Goal: Task Accomplishment & Management: Manage account settings

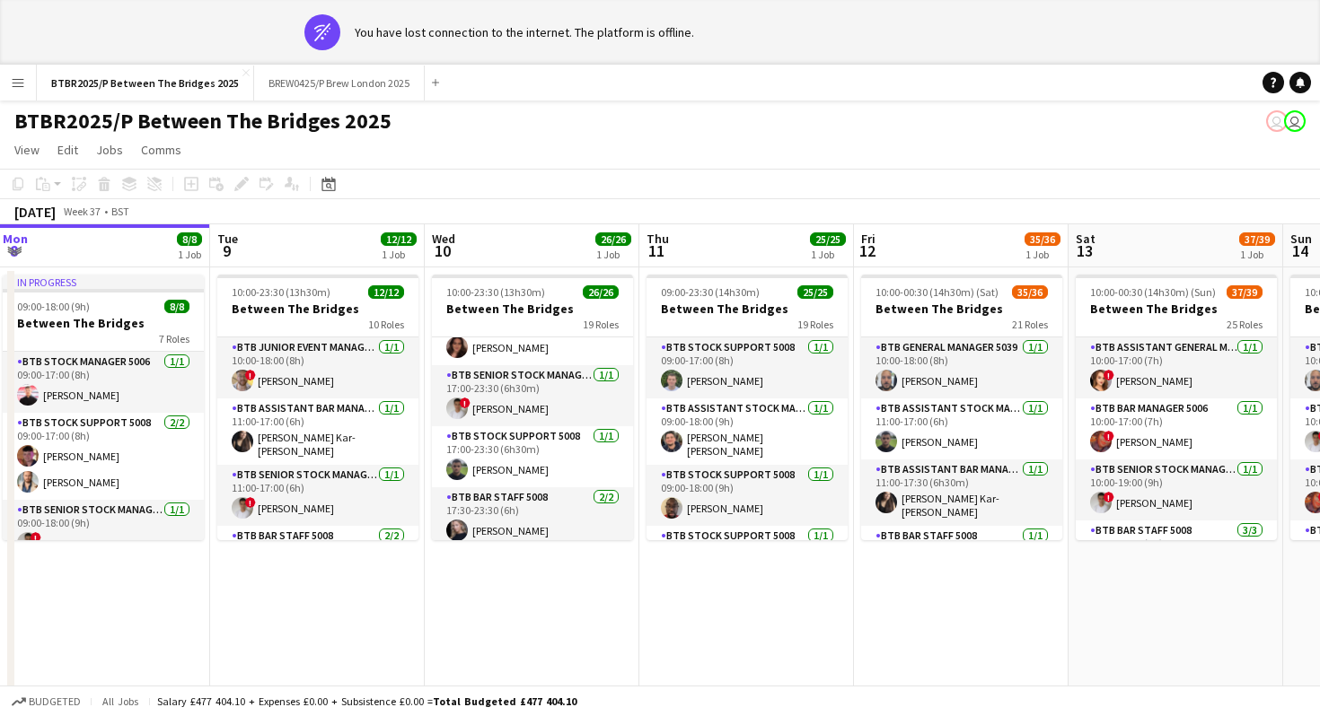
scroll to position [1119, 0]
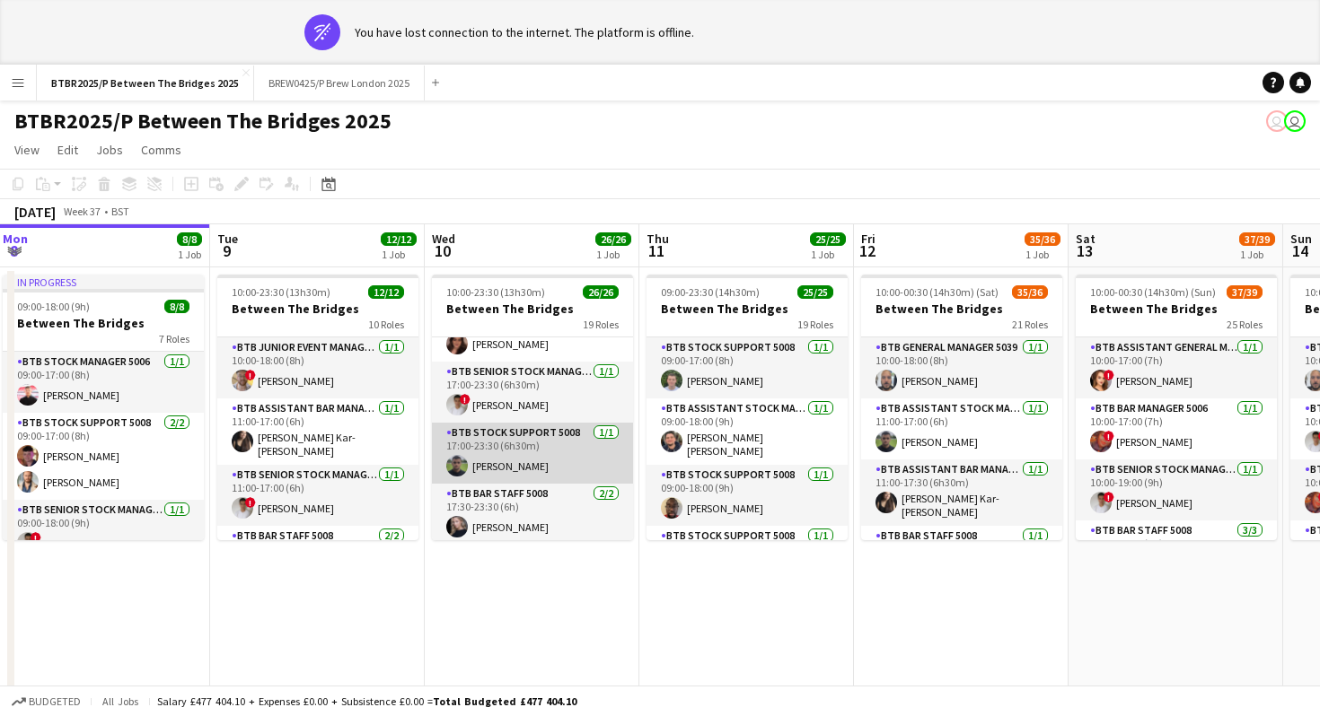
click at [522, 451] on app-card-role "BTB Stock support 5008 [DATE] 17:00-23:30 (6h30m) [PERSON_NAME]" at bounding box center [532, 453] width 201 height 61
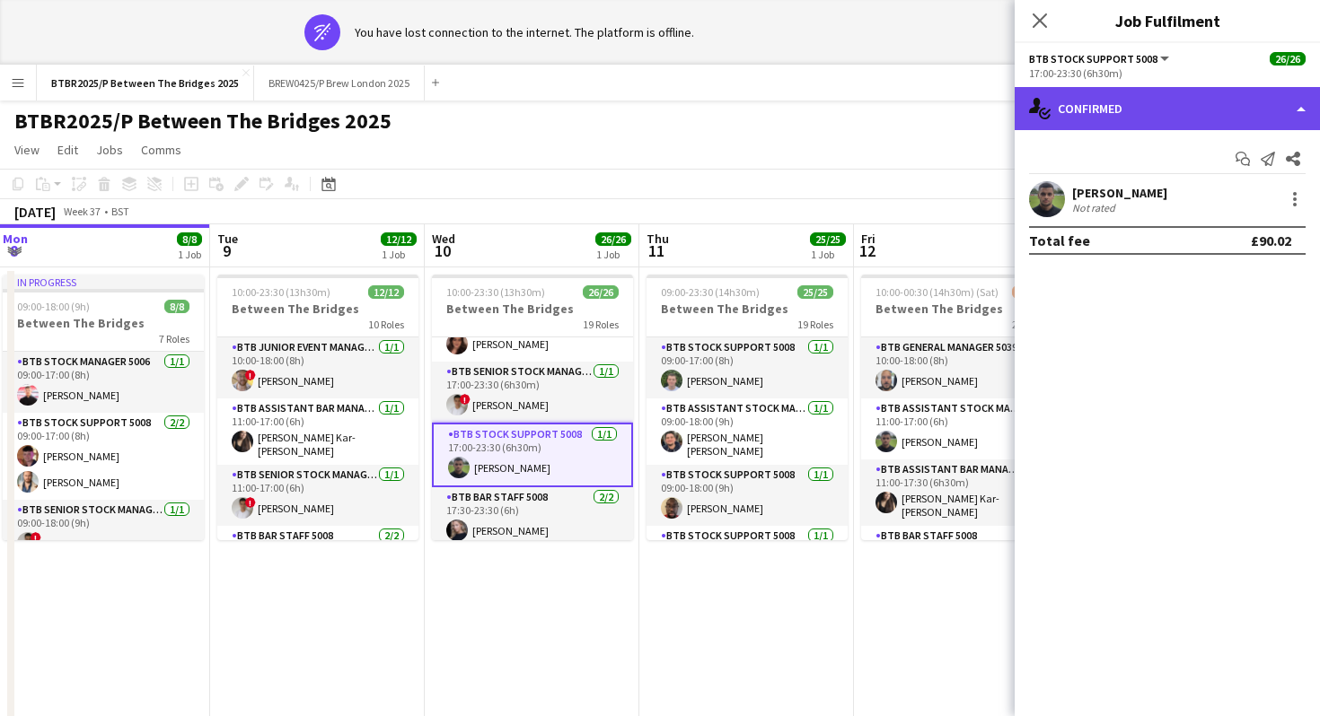
click at [1196, 119] on div "single-neutral-actions-check-2 Confirmed" at bounding box center [1166, 108] width 305 height 43
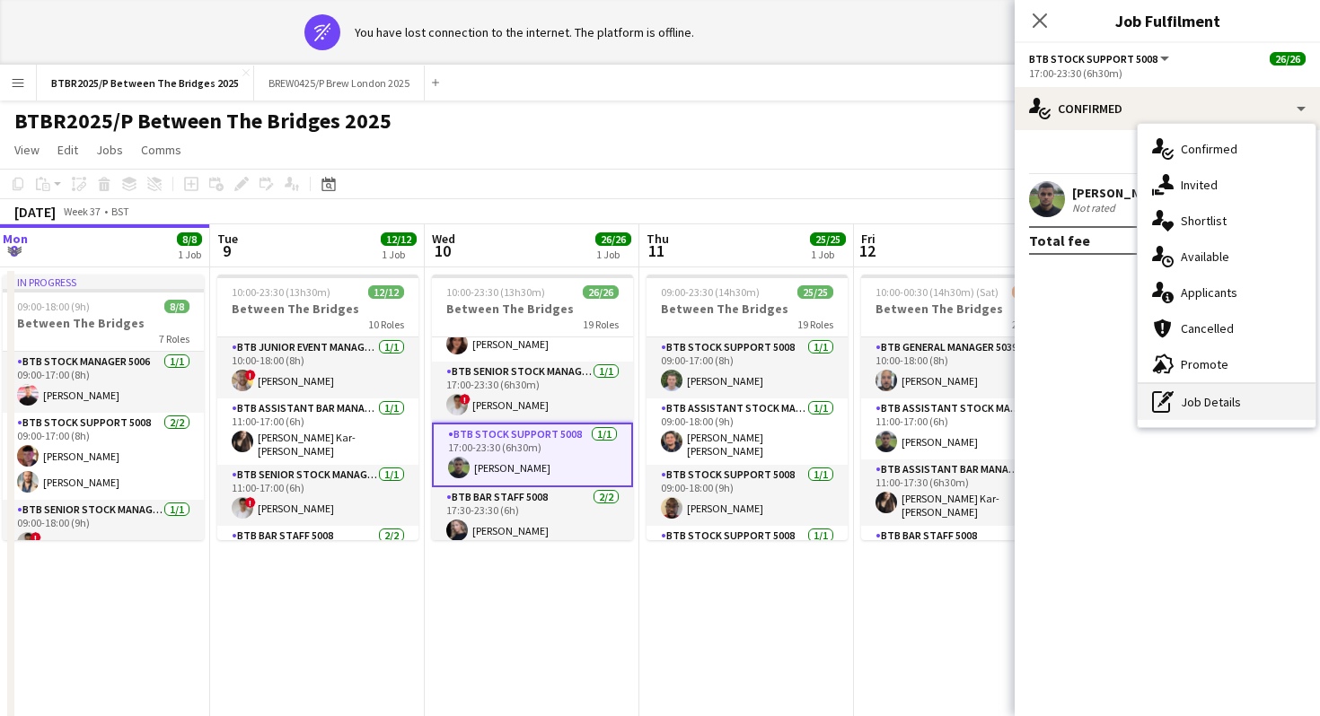
click at [1192, 397] on div "pen-write Job Details" at bounding box center [1226, 402] width 178 height 36
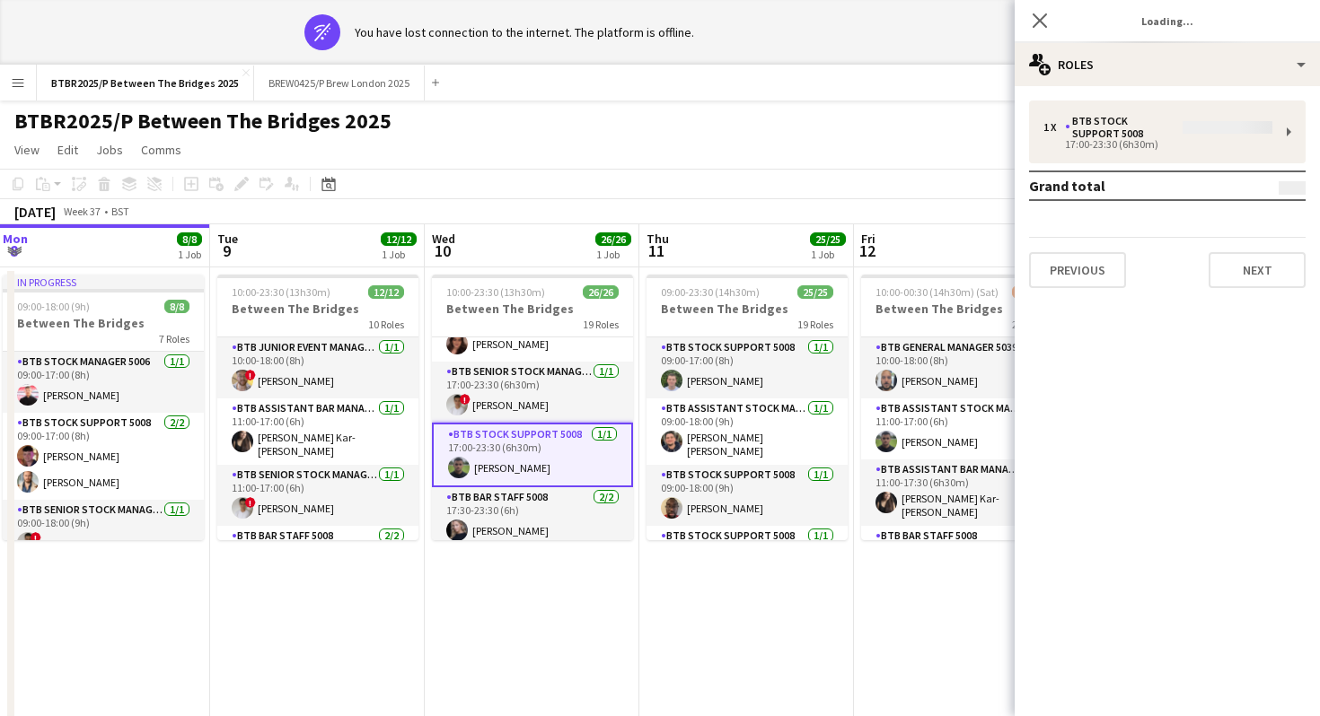
click at [1148, 151] on div "1 x BTB Stock support 5008 17:00-23:30 (6h30m) Grand total Previous Next" at bounding box center [1166, 195] width 305 height 188
click at [872, 95] on app-navbar "Menu Boards Boards Boards All jobs Status Workforce Workforce My Workforce Recr…" at bounding box center [660, 83] width 1320 height 36
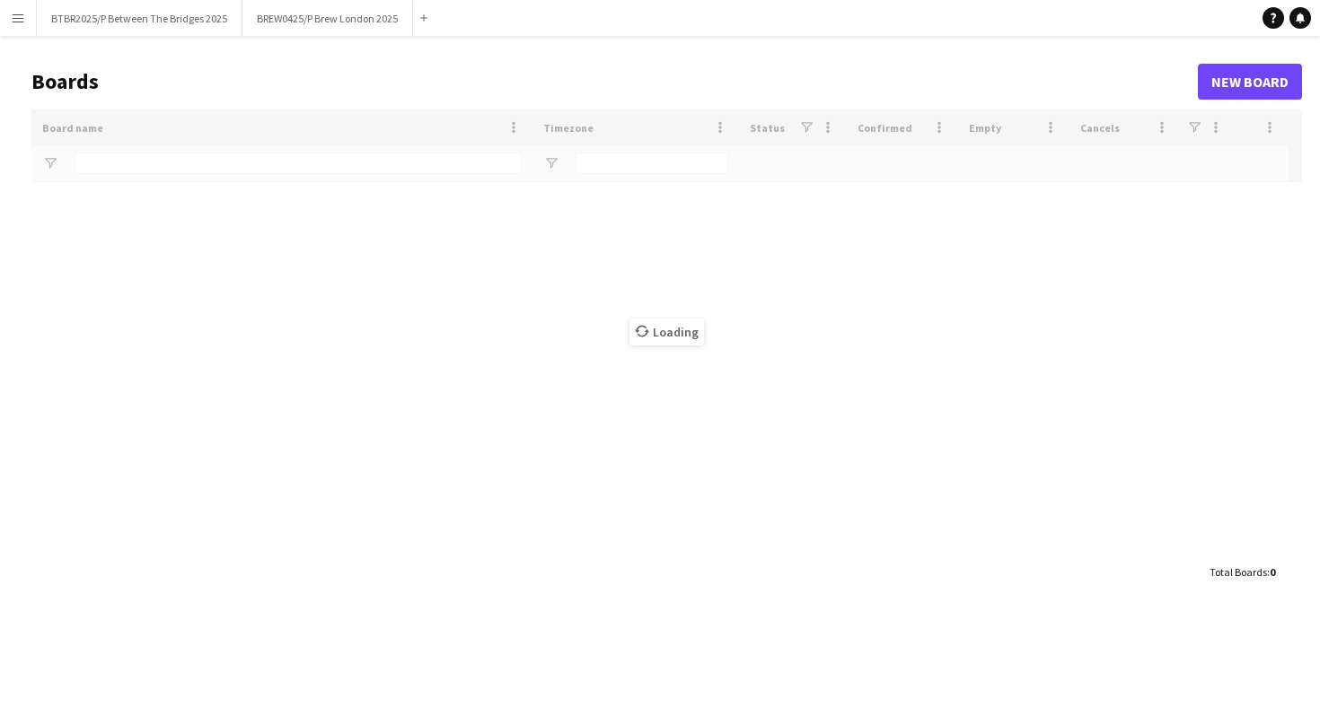
type input "****"
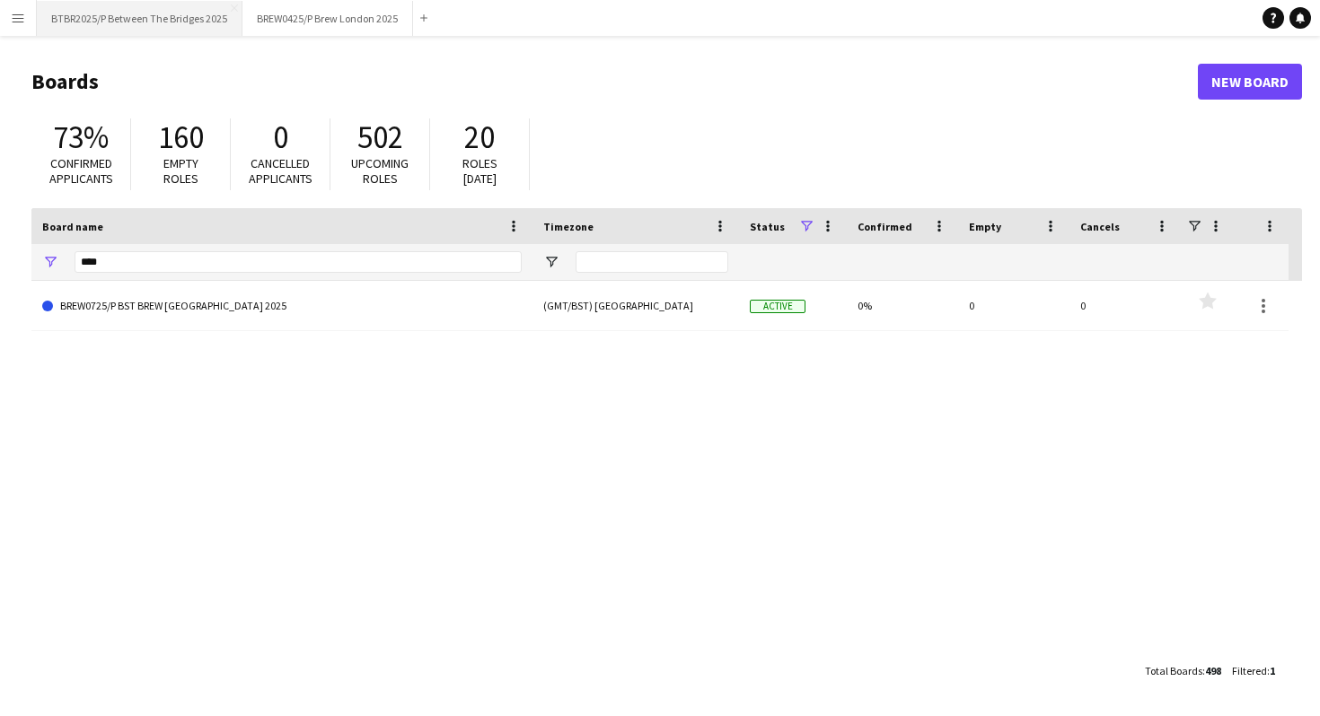
click at [167, 3] on button "BTBR2025/P Between The Bridges 2025 Close" at bounding box center [140, 18] width 206 height 35
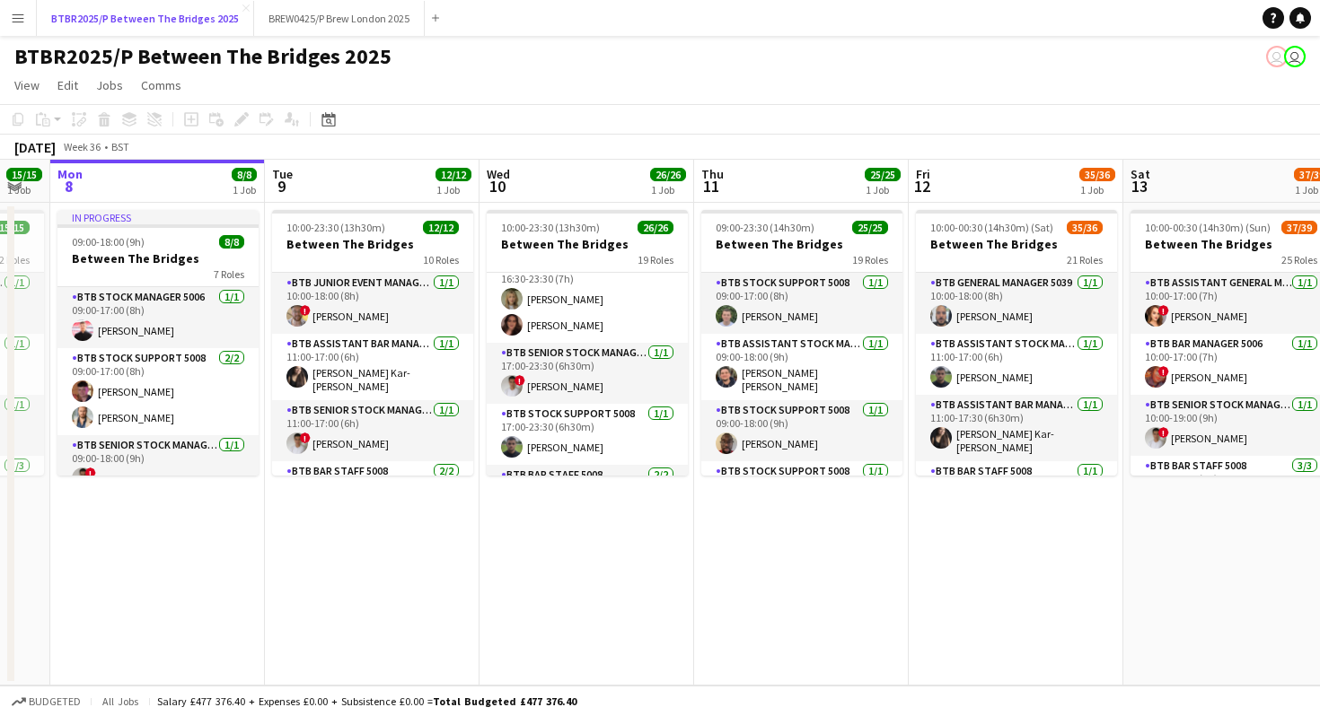
scroll to position [1084, 0]
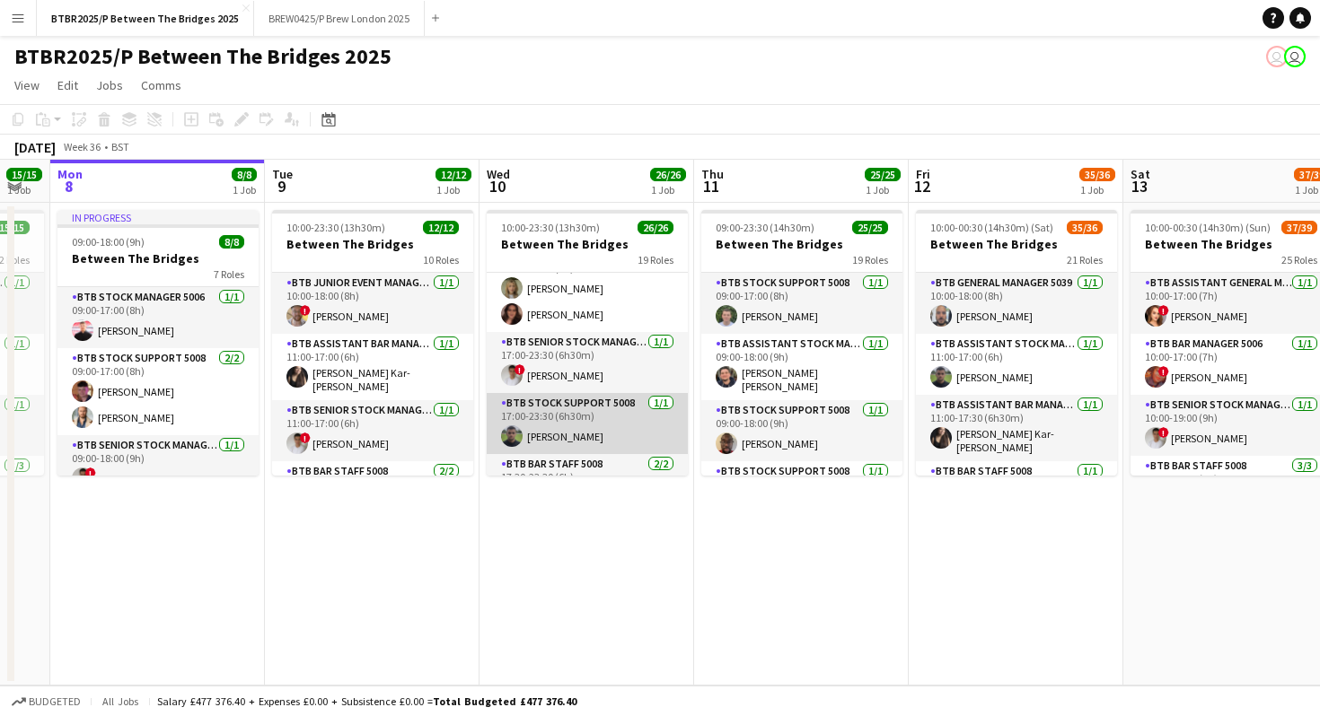
click at [599, 413] on app-card-role "BTB Stock support 5008 [DATE] 17:00-23:30 (6h30m) [PERSON_NAME]" at bounding box center [587, 423] width 201 height 61
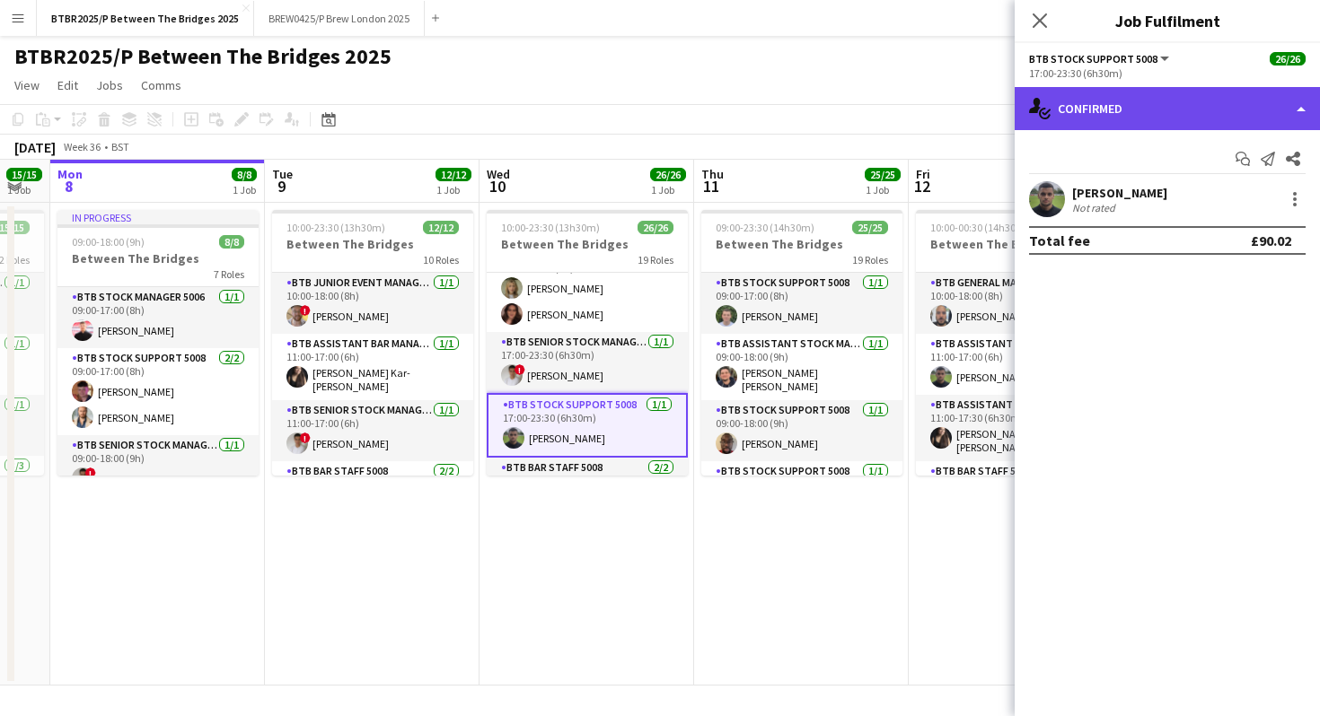
click at [1187, 114] on div "single-neutral-actions-check-2 Confirmed" at bounding box center [1166, 108] width 305 height 43
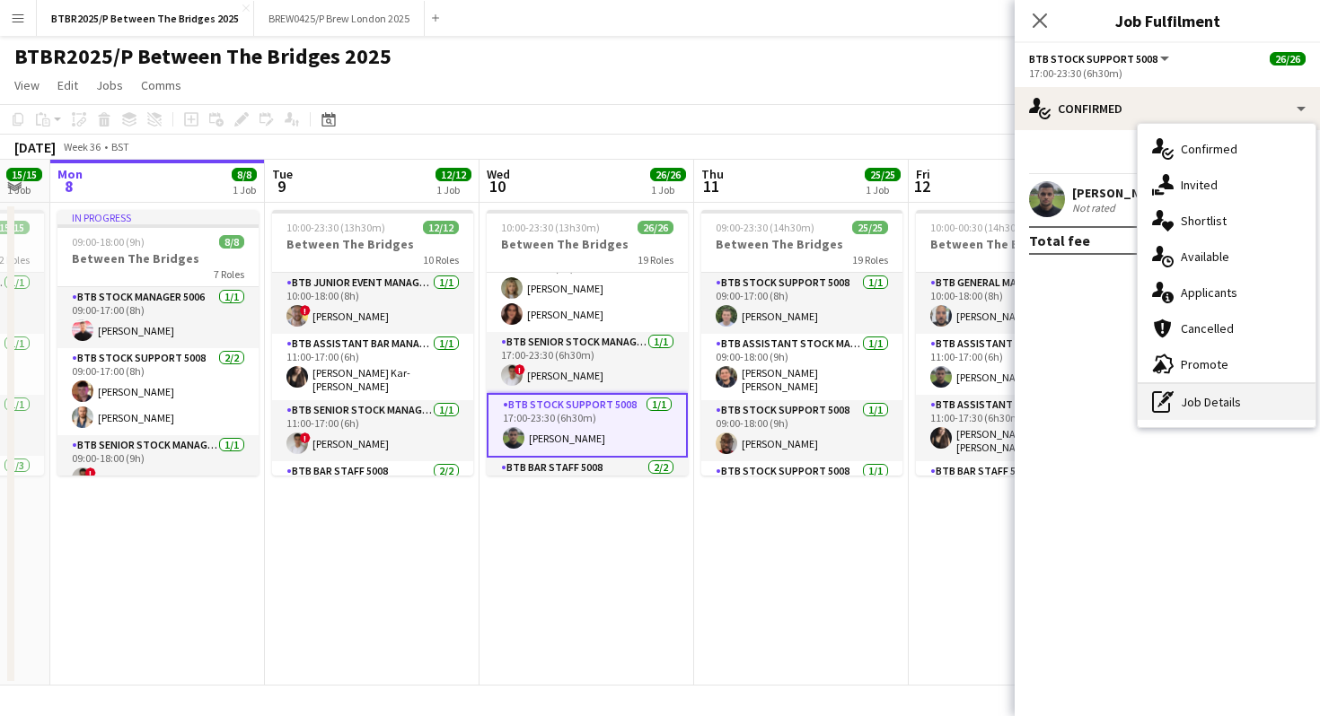
click at [1186, 399] on div "pen-write Job Details" at bounding box center [1226, 402] width 178 height 36
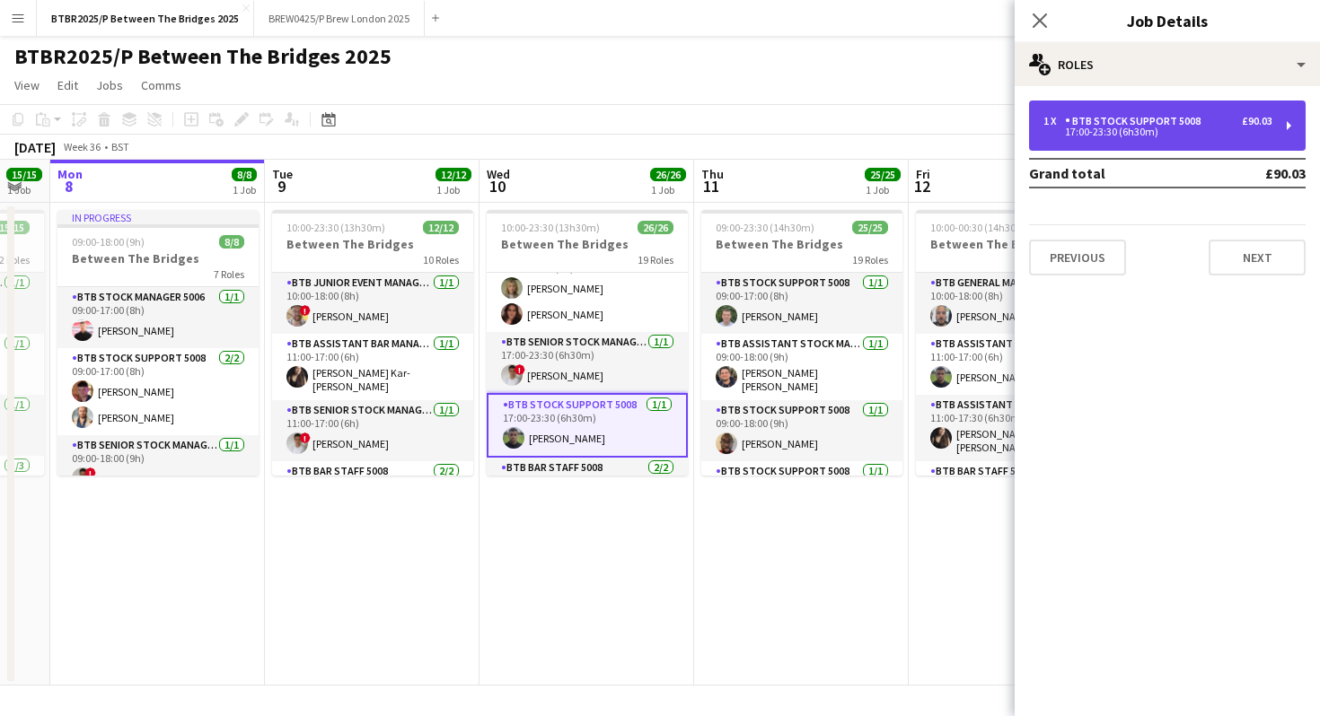
click at [1165, 140] on div "1 x BTB Stock support 5008 £90.03 17:00-23:30 (6h30m)" at bounding box center [1167, 126] width 276 height 50
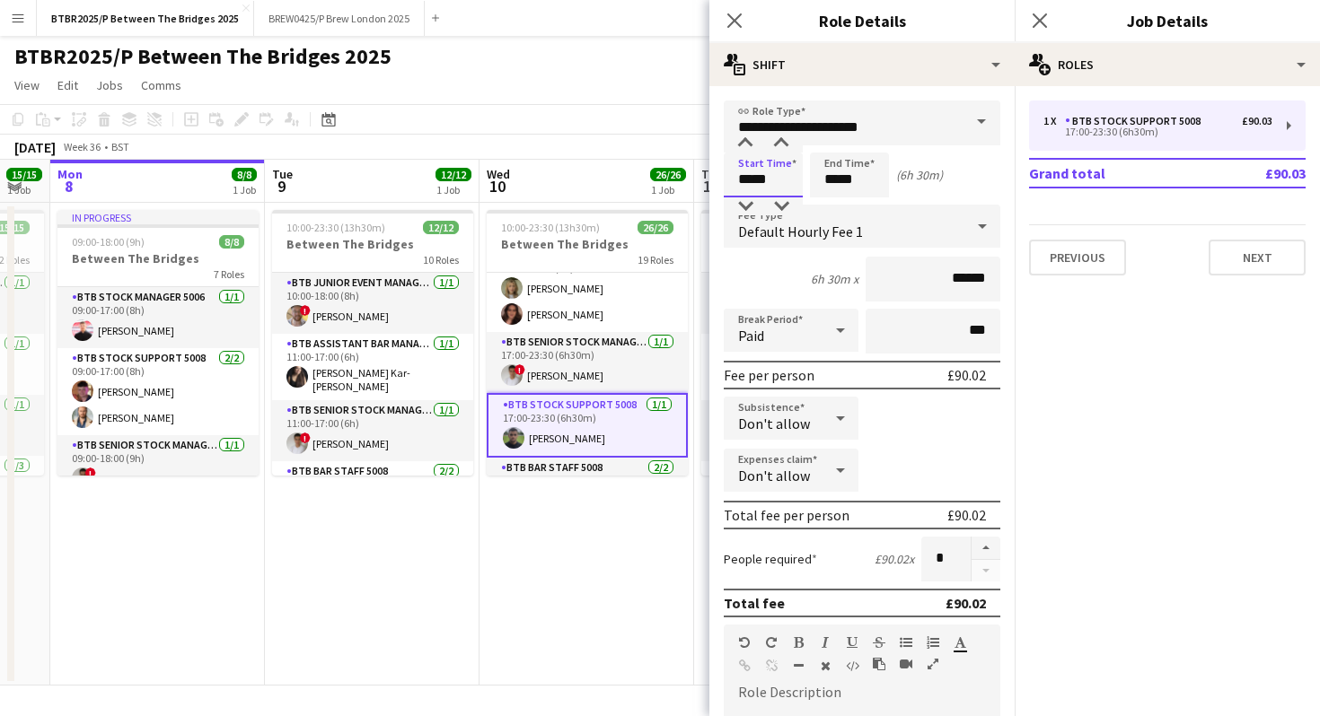
drag, startPoint x: 773, startPoint y: 180, endPoint x: 676, endPoint y: 180, distance: 97.0
click at [676, 180] on body "Menu Boards Boards Boards All jobs Status Workforce Workforce My Workforce Recr…" at bounding box center [660, 358] width 1320 height 716
type input "*****"
click at [598, 75] on app-page-menu "View Day view expanded Day view collapsed Month view Date picker Jump to [DATE]…" at bounding box center [660, 87] width 1320 height 34
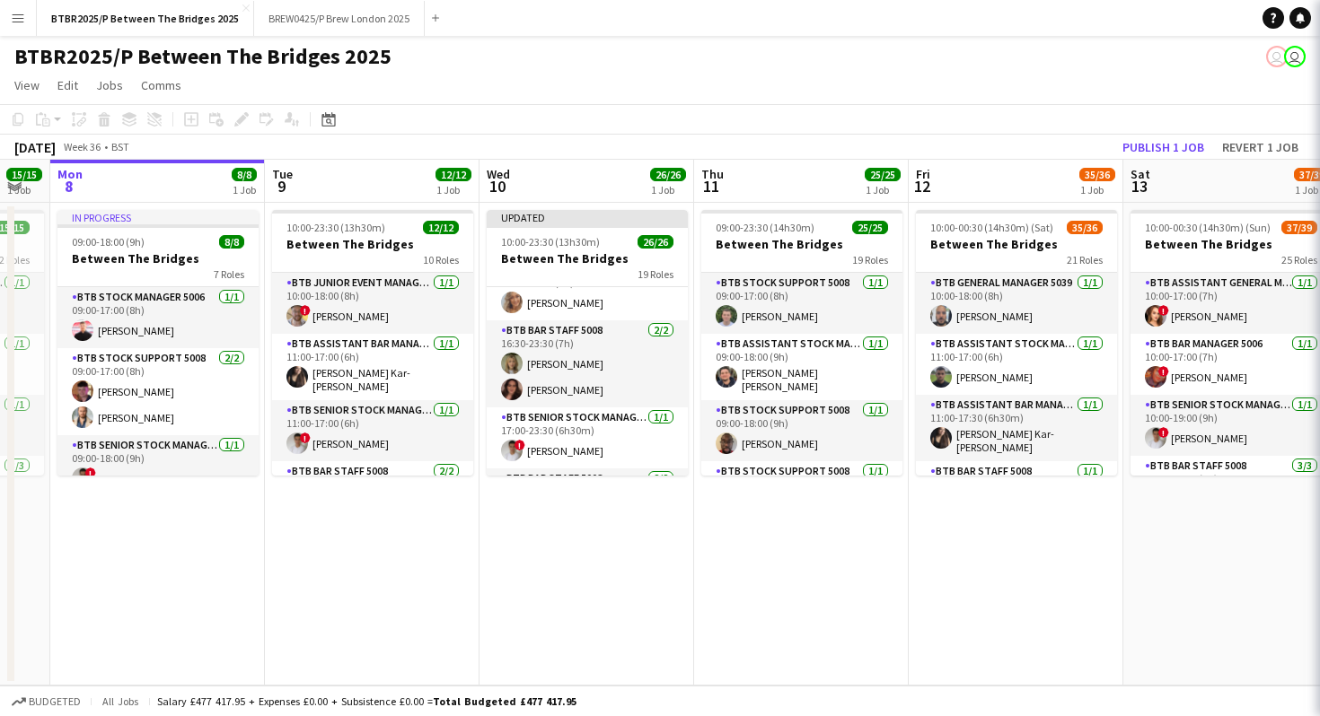
scroll to position [1145, 0]
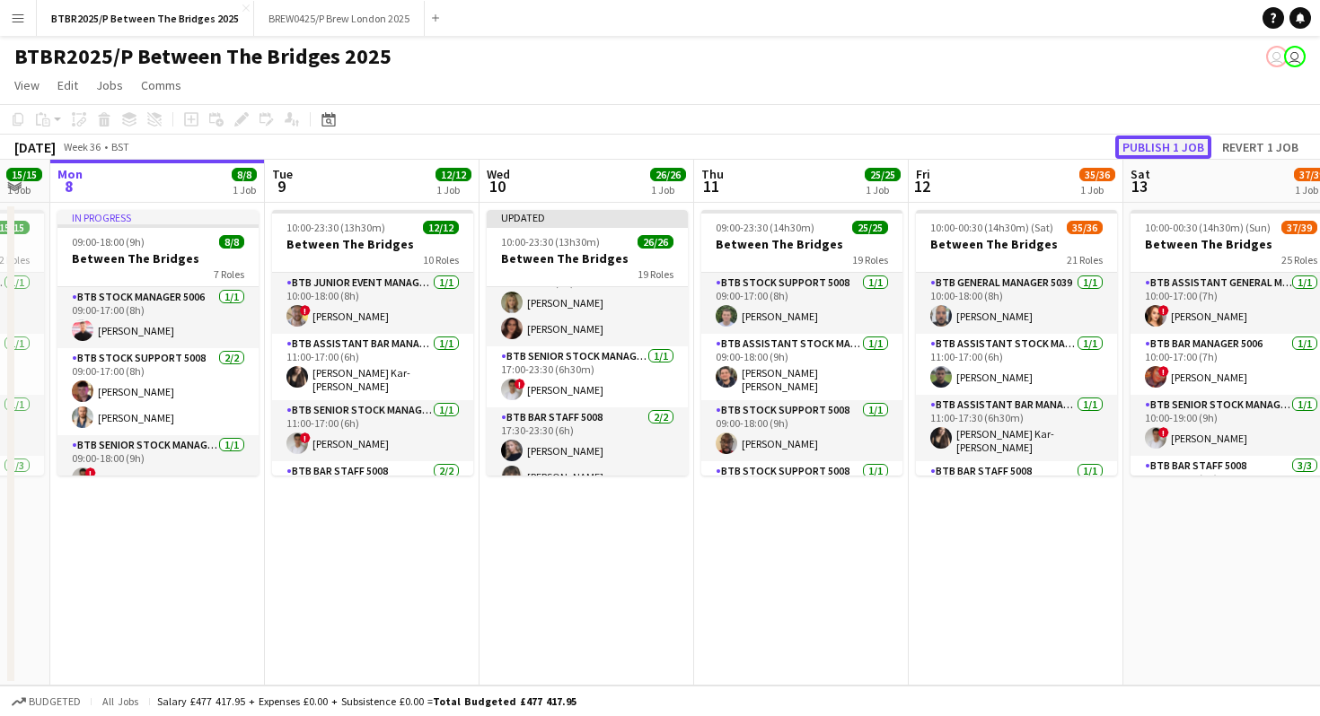
click at [1149, 145] on button "Publish 1 job" at bounding box center [1163, 147] width 96 height 23
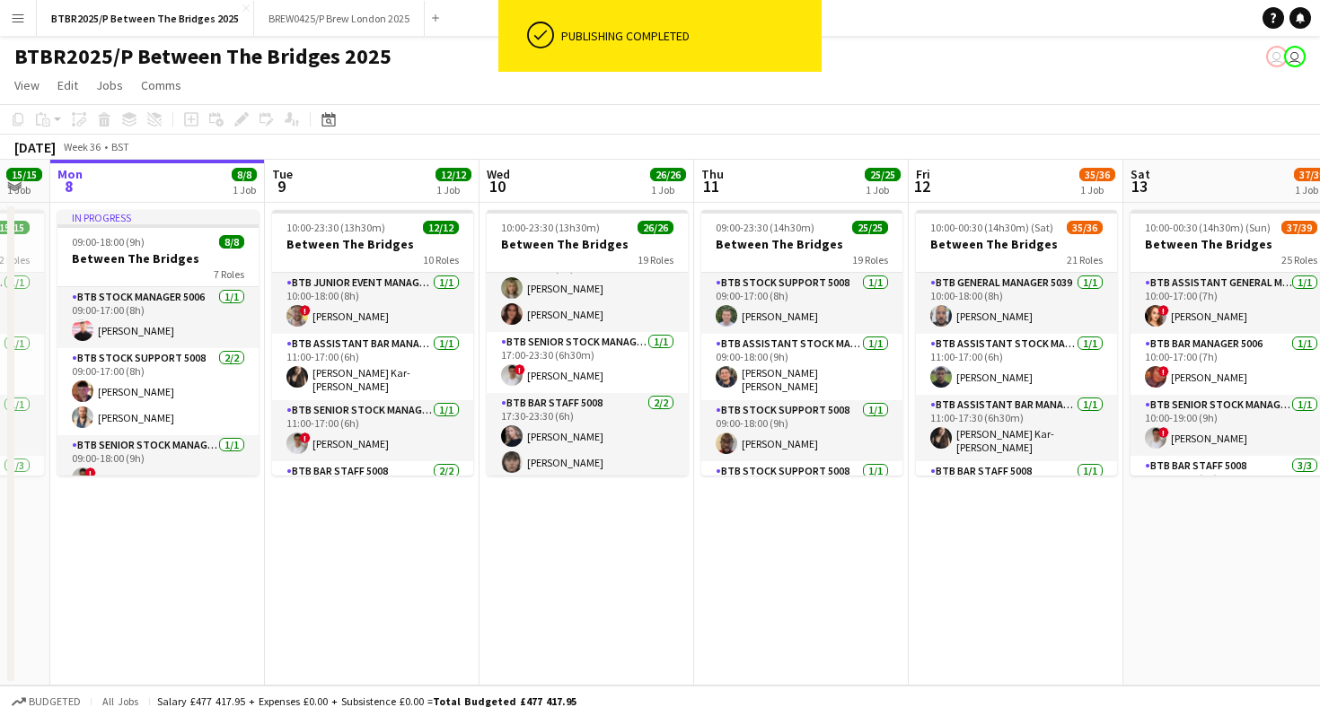
scroll to position [1139, 0]
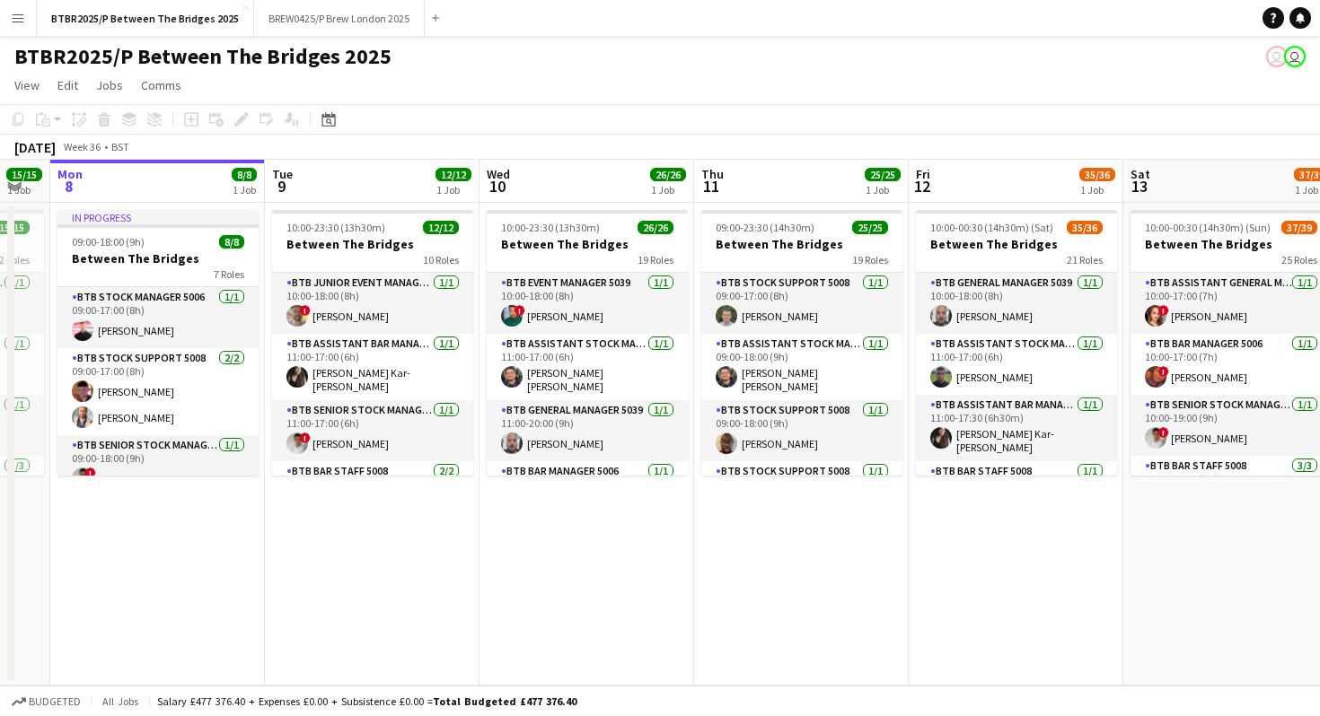
click at [719, 65] on div "BTBR2025/P Between The Bridges 2025 user user" at bounding box center [660, 53] width 1320 height 34
